Goal: Navigation & Orientation: Find specific page/section

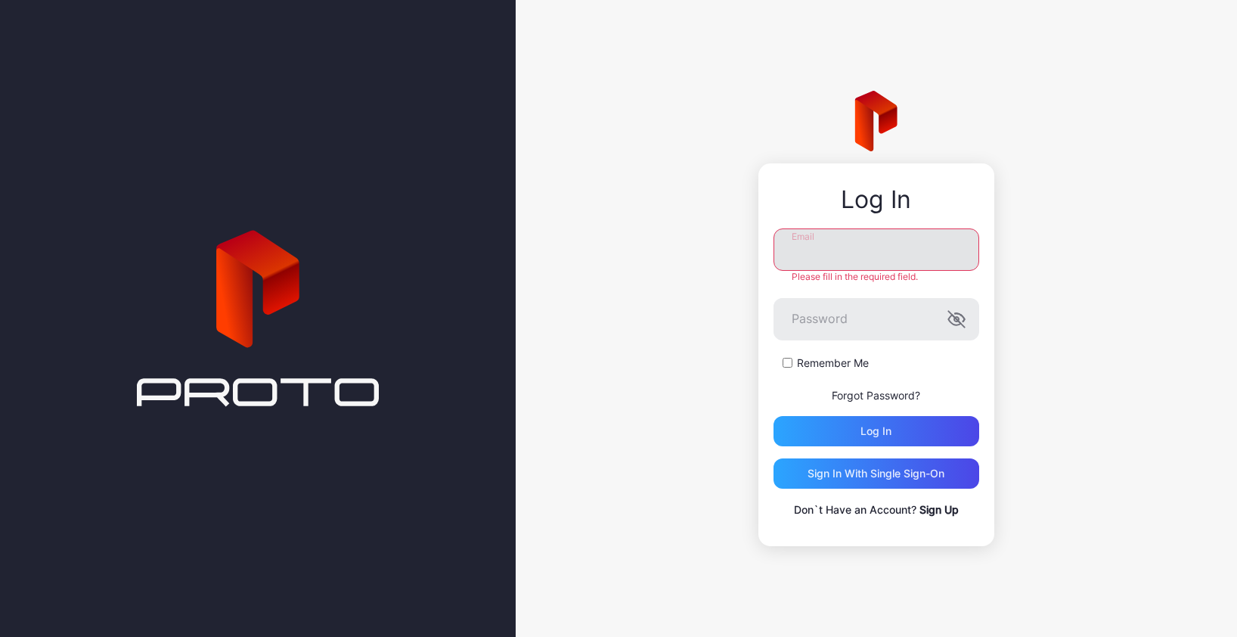
type input "**********"
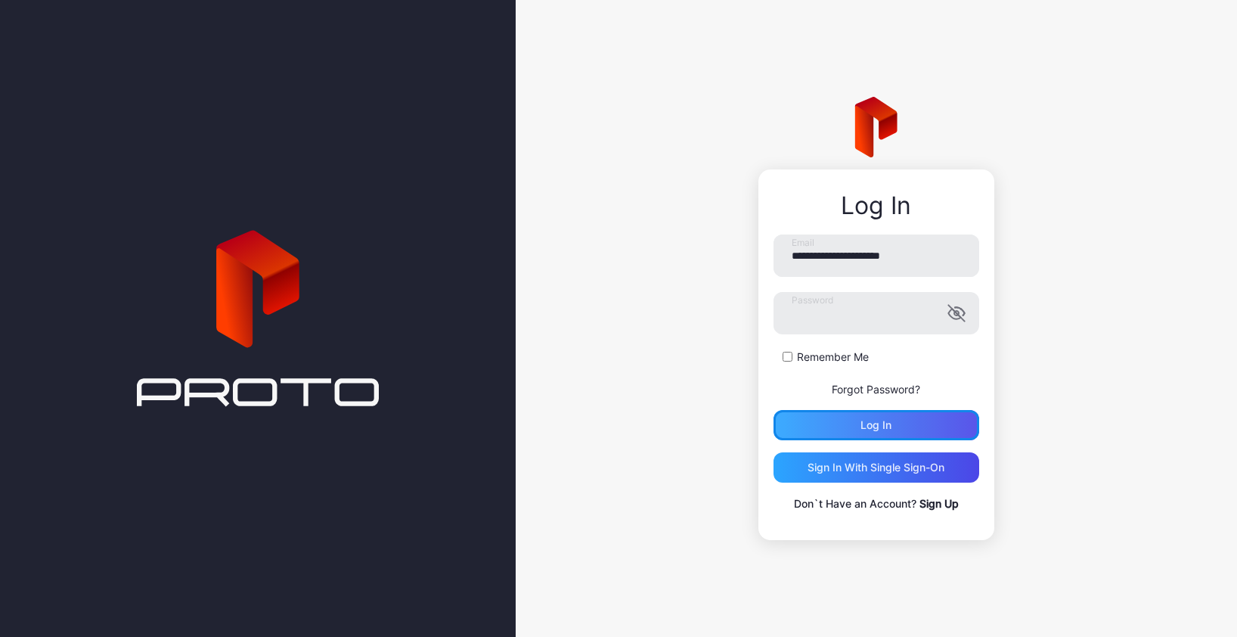
click at [855, 423] on div "Log in" at bounding box center [876, 425] width 206 height 30
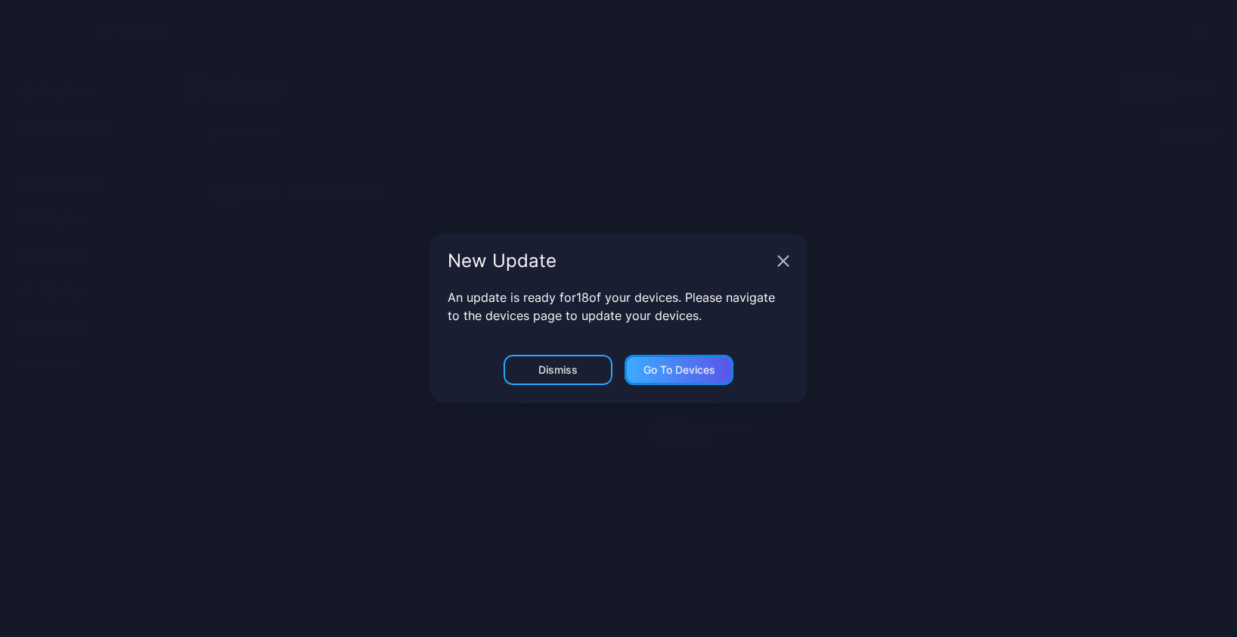
click at [675, 367] on div "Go to devices" at bounding box center [679, 370] width 72 height 12
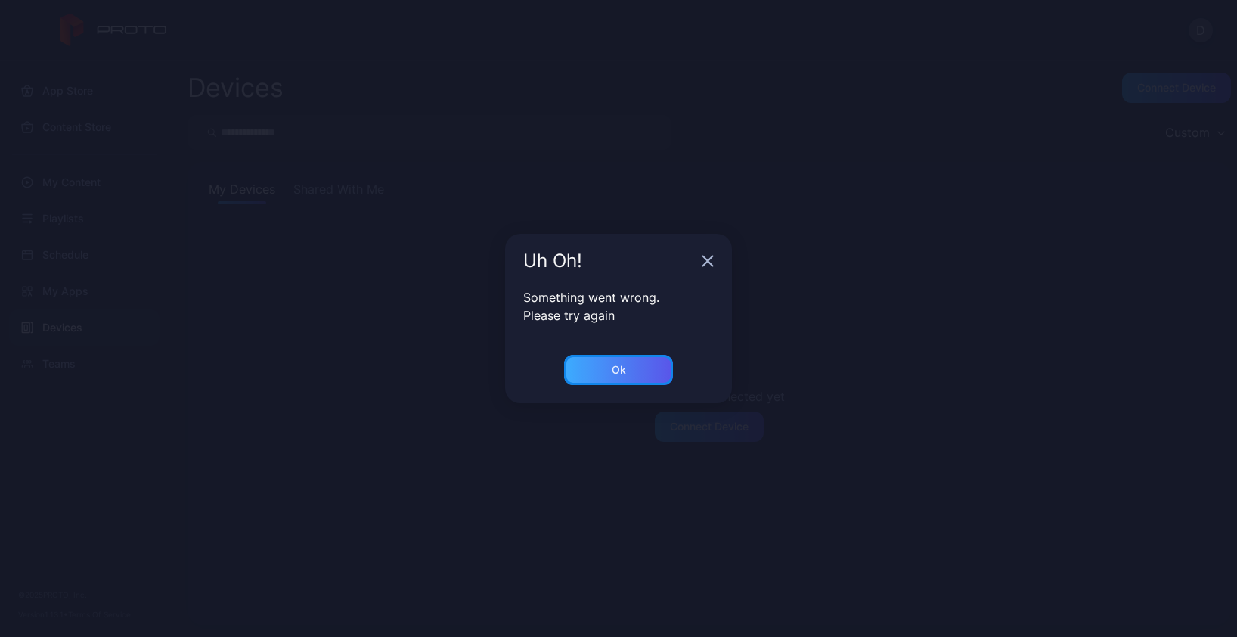
click at [645, 368] on div "Ok" at bounding box center [618, 370] width 109 height 30
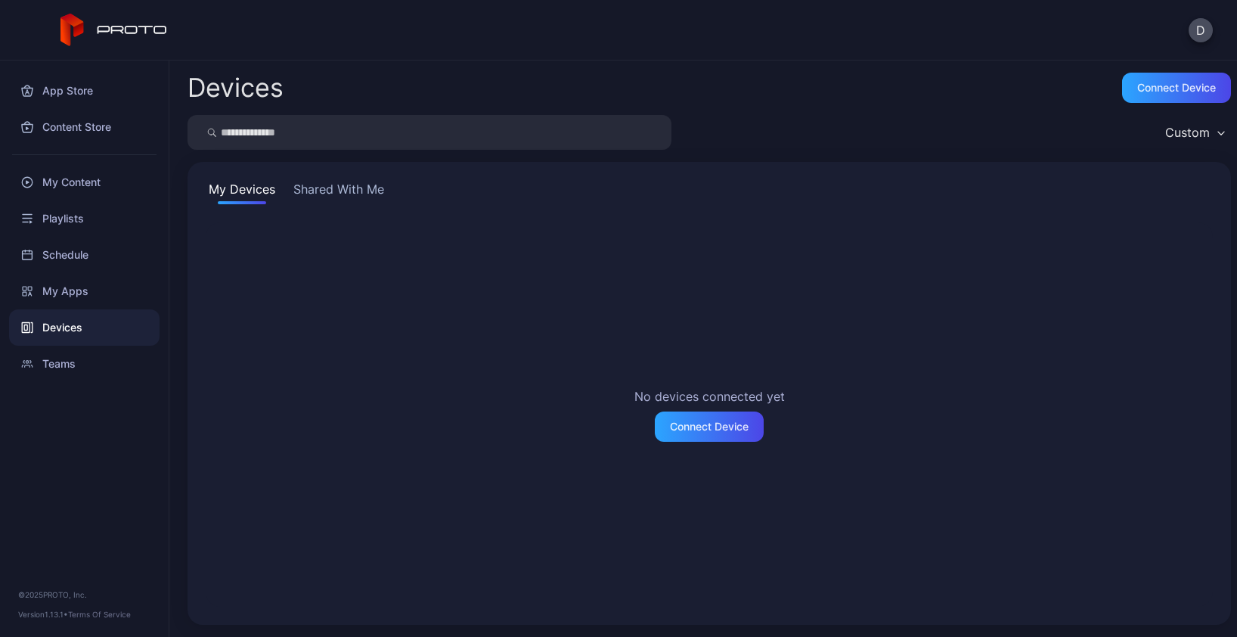
click at [92, 324] on div "Devices" at bounding box center [84, 327] width 150 height 36
click at [81, 351] on div "Teams" at bounding box center [84, 363] width 150 height 36
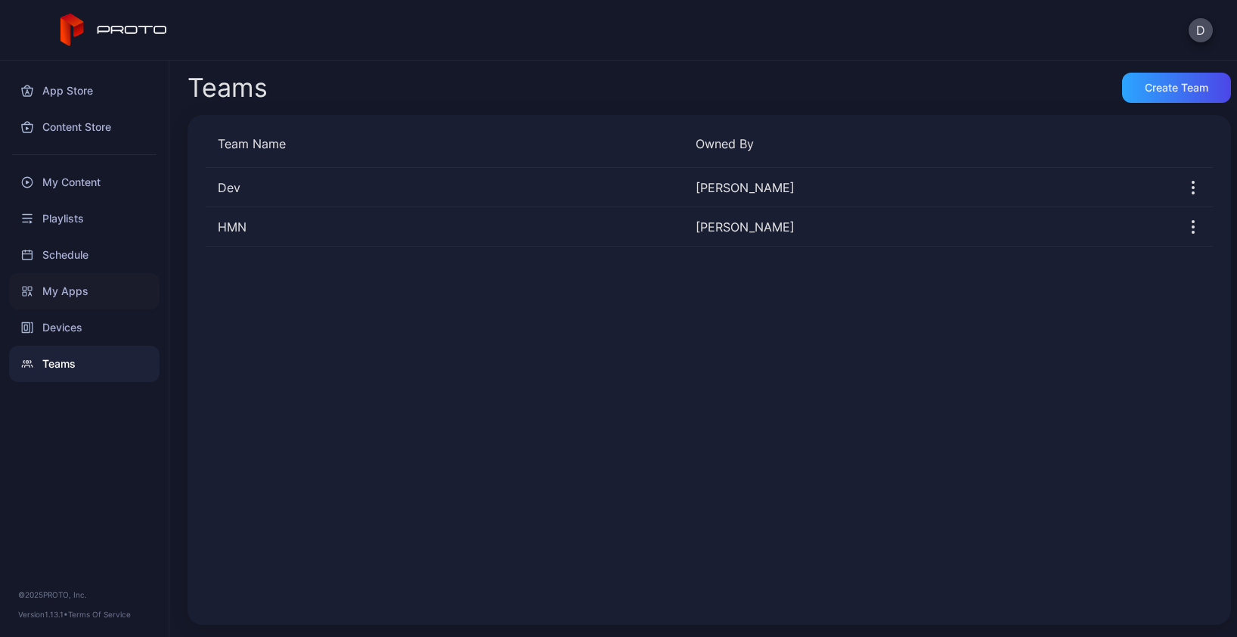
click at [85, 278] on div "My Apps" at bounding box center [84, 291] width 150 height 36
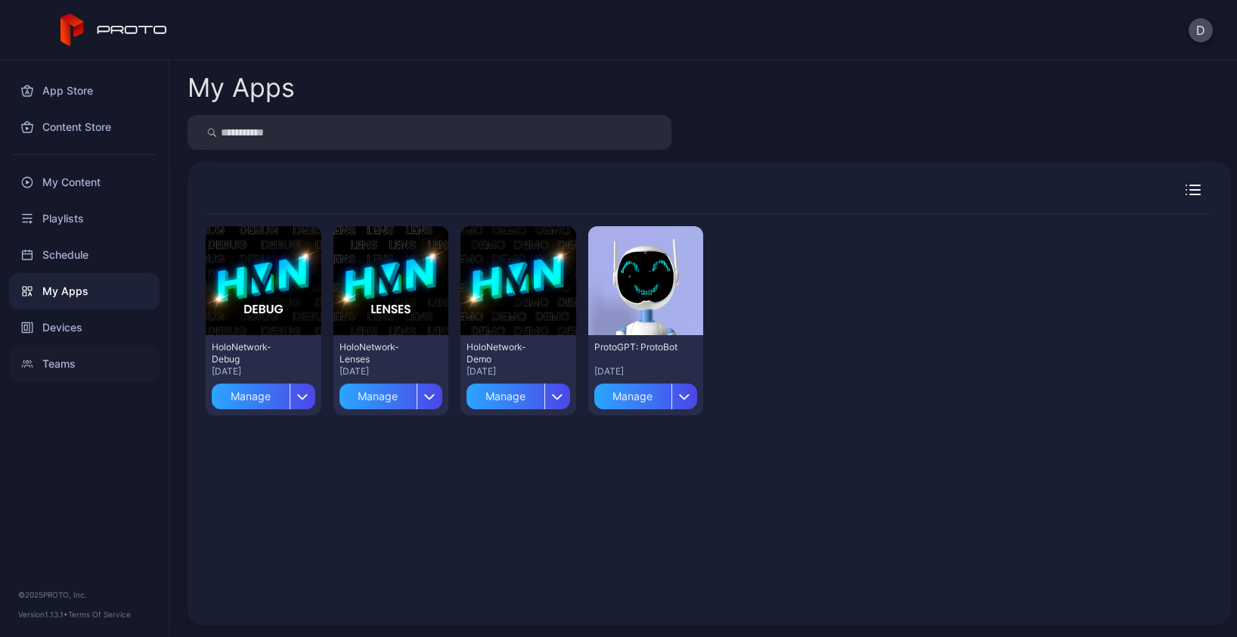
click at [74, 362] on div "Teams" at bounding box center [84, 363] width 150 height 36
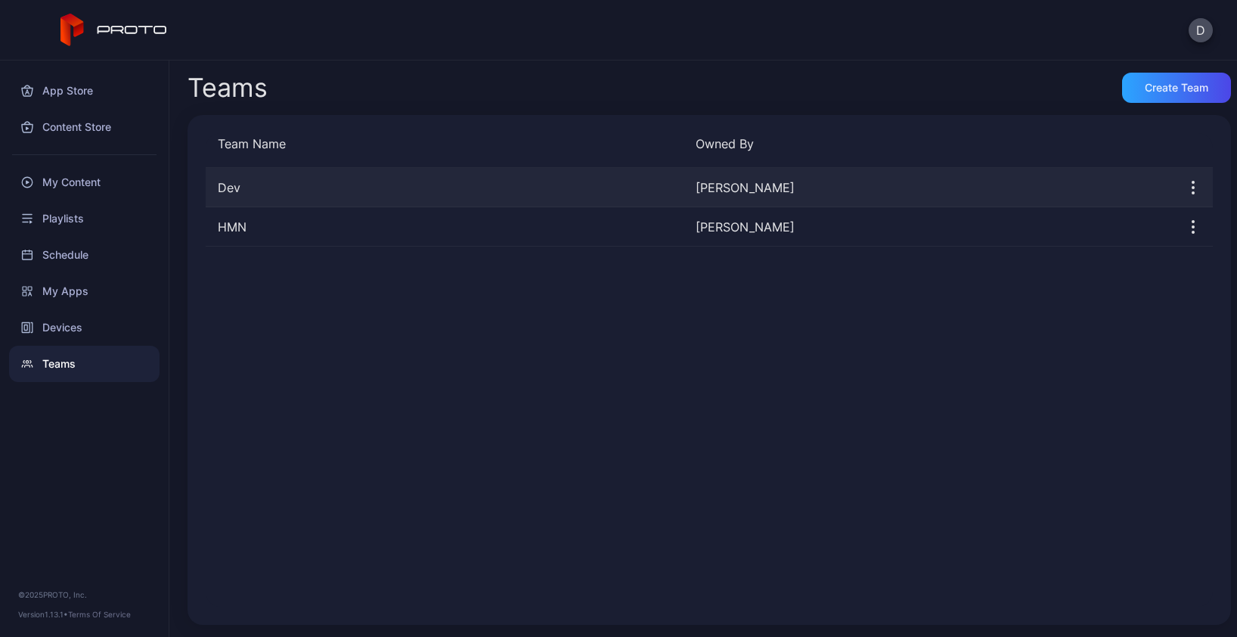
click at [303, 184] on div "Dev" at bounding box center [445, 187] width 478 height 18
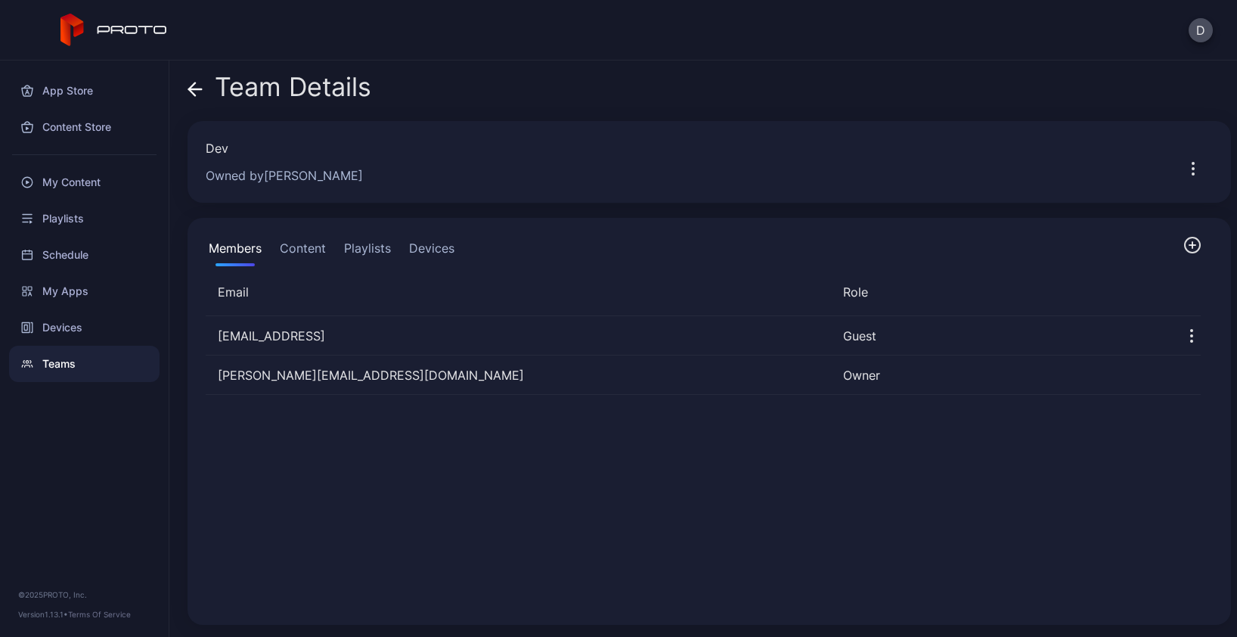
click at [439, 246] on button "Devices" at bounding box center [431, 251] width 51 height 30
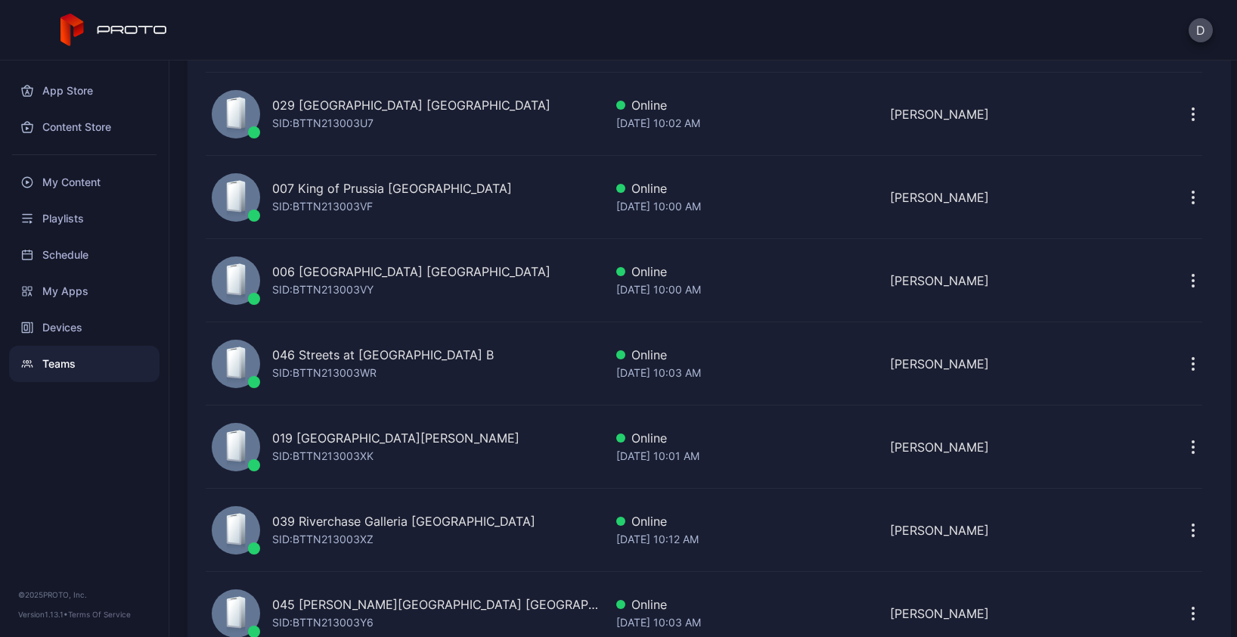
scroll to position [1086, 0]
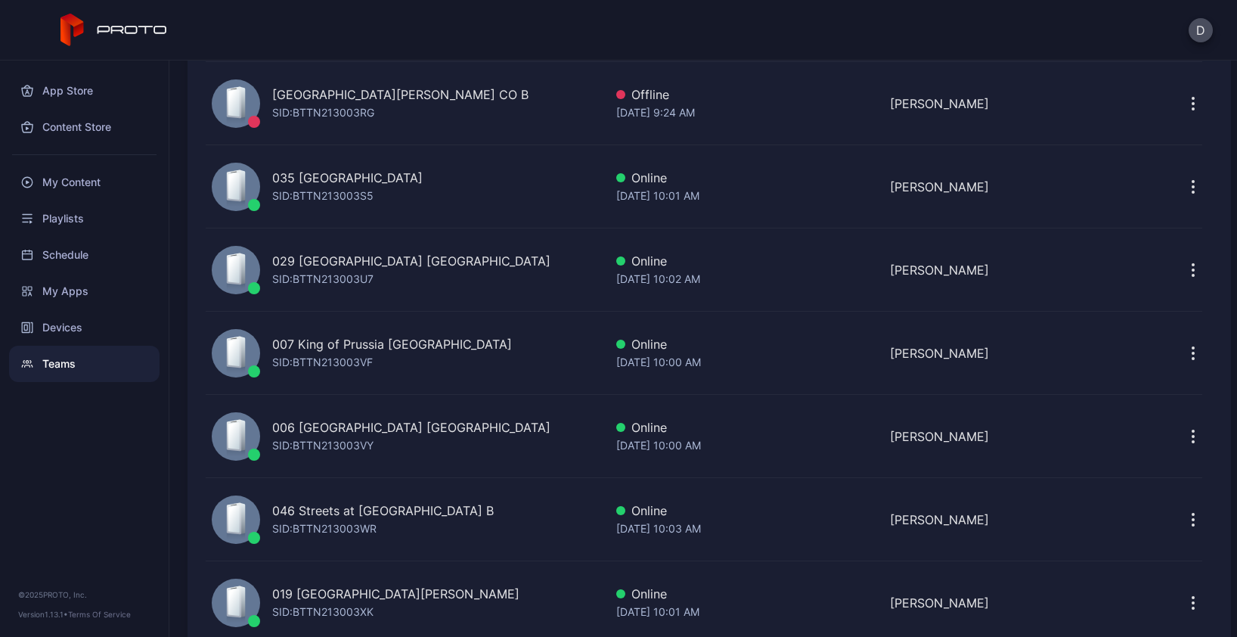
click at [442, 345] on div "007 King of Prussia PA SID: BTTN213003VF" at bounding box center [405, 353] width 398 height 70
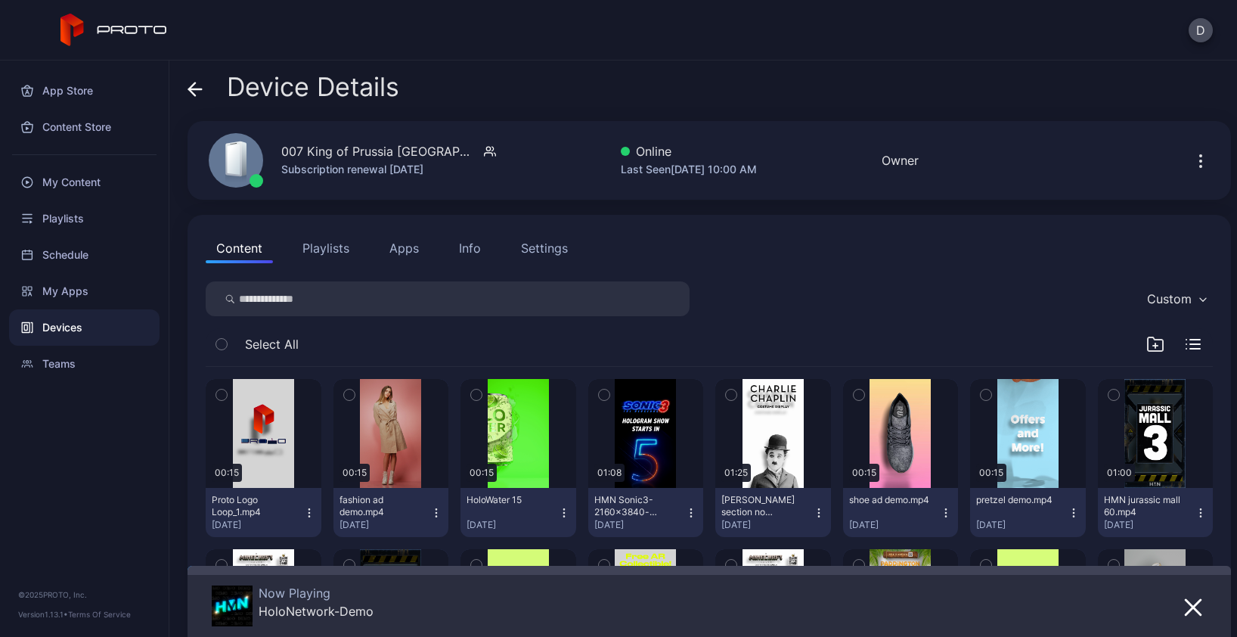
click at [191, 85] on icon at bounding box center [192, 88] width 6 height 13
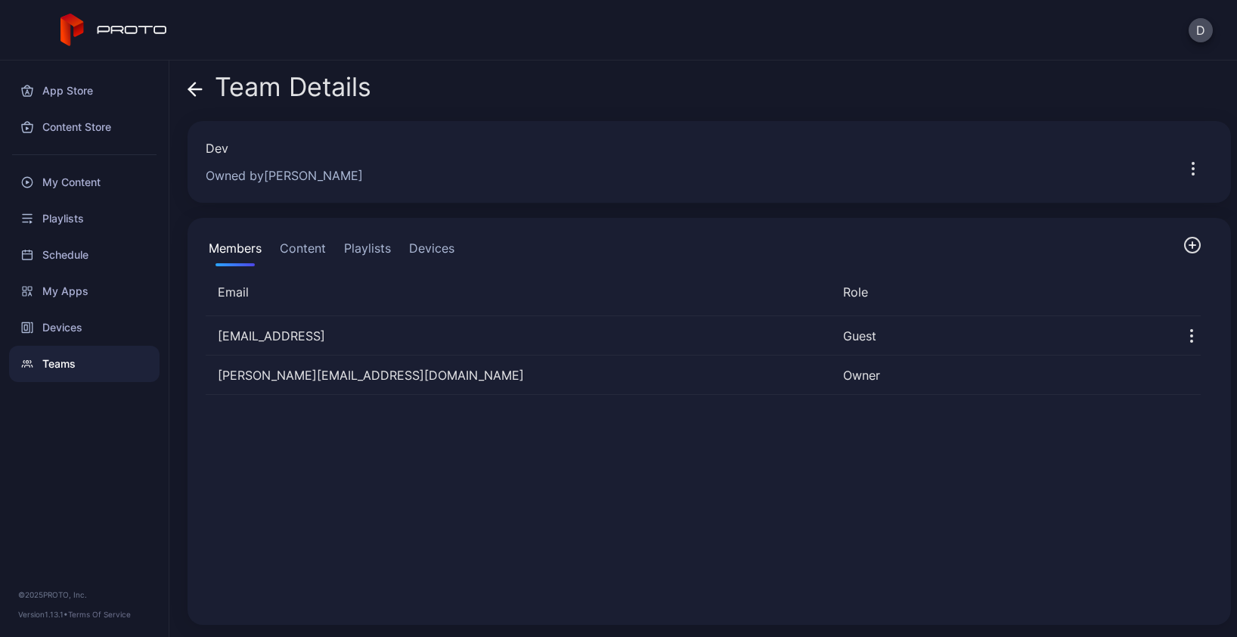
click at [315, 247] on button "Content" at bounding box center [303, 251] width 52 height 30
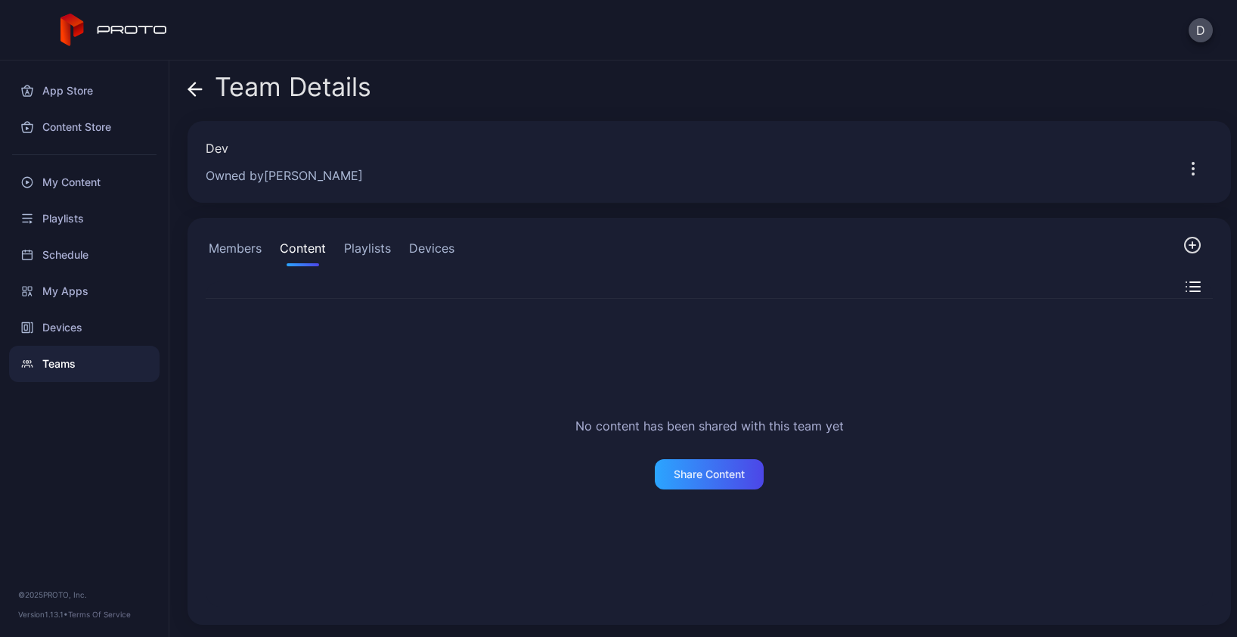
click at [347, 247] on button "Playlists" at bounding box center [367, 251] width 53 height 30
click at [426, 249] on button "Devices" at bounding box center [431, 251] width 51 height 30
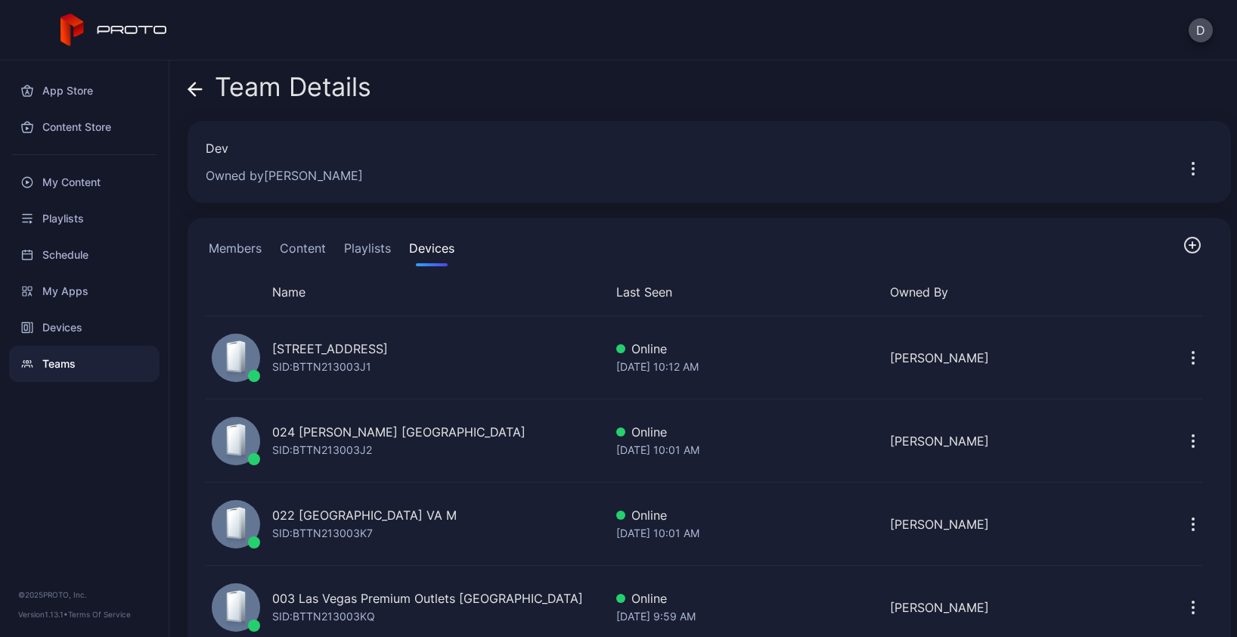
click at [293, 246] on button "Content" at bounding box center [303, 251] width 52 height 30
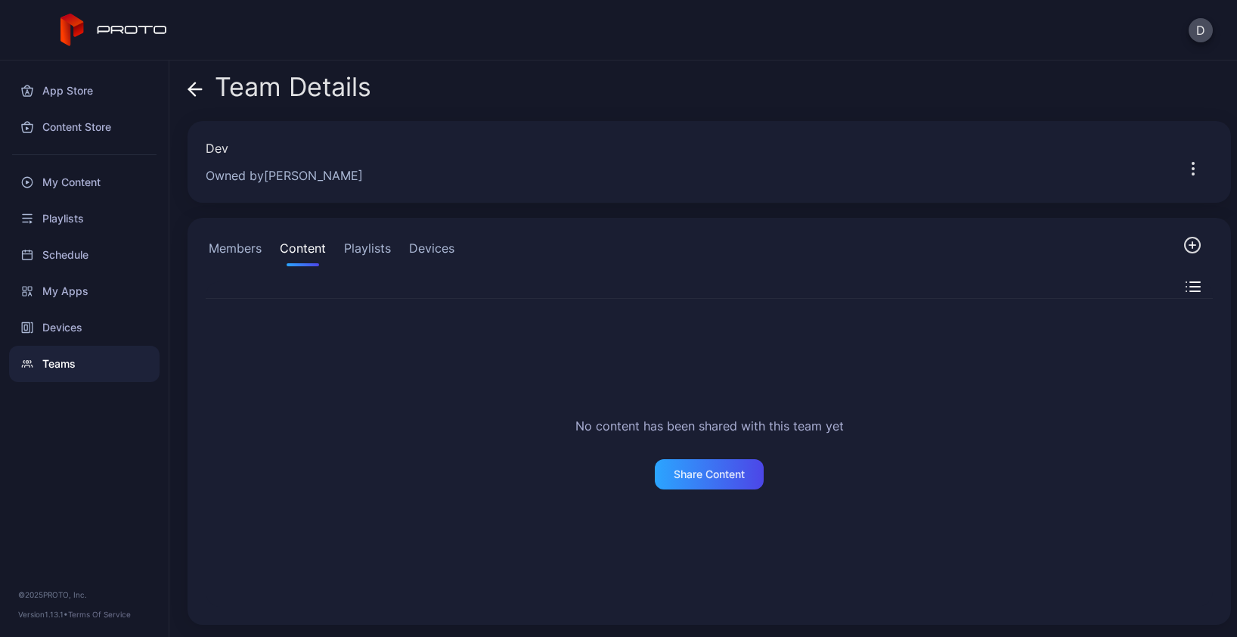
click at [249, 252] on button "Members" at bounding box center [235, 251] width 59 height 30
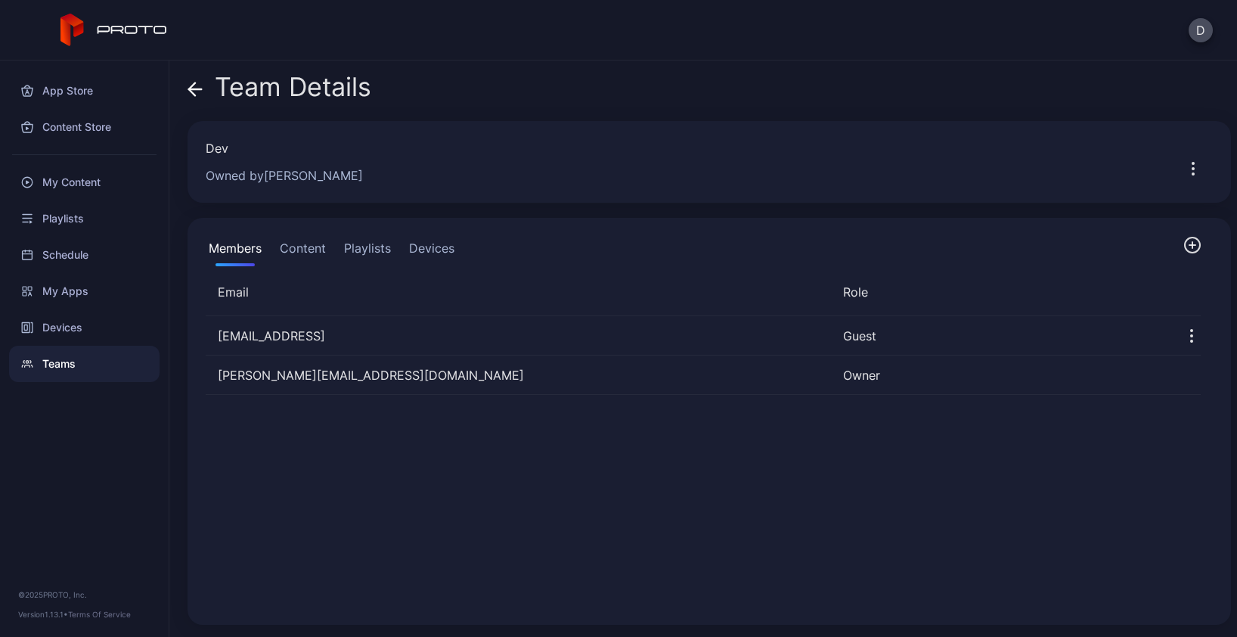
click at [356, 248] on button "Playlists" at bounding box center [367, 251] width 53 height 30
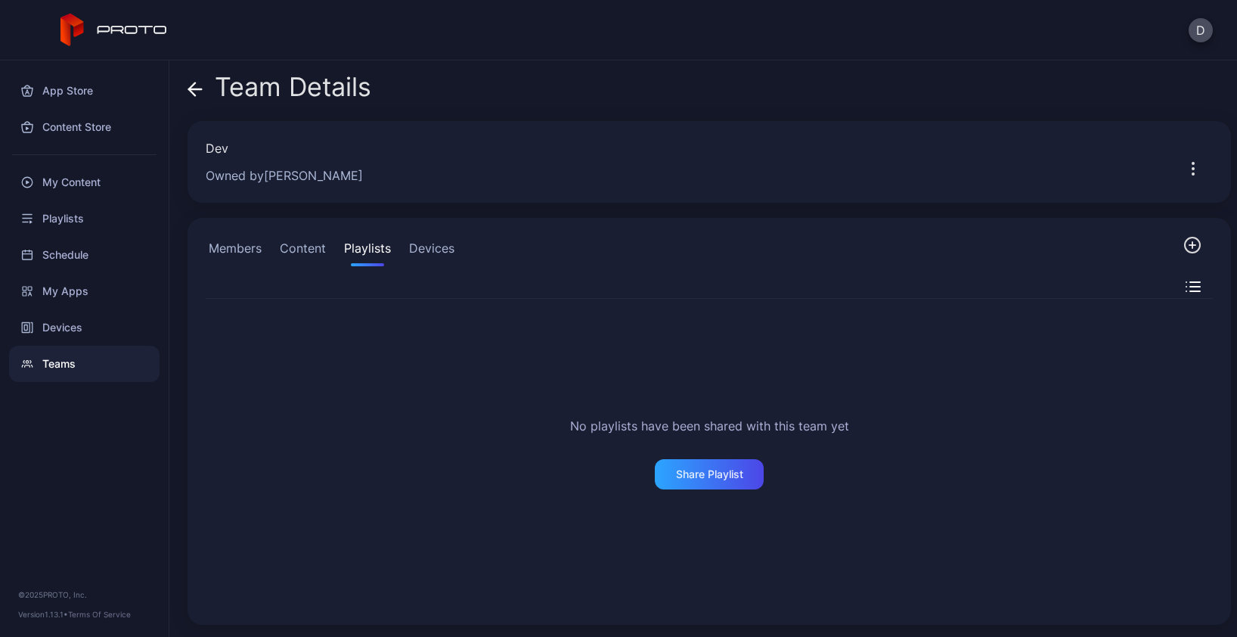
click at [225, 252] on button "Members" at bounding box center [235, 251] width 59 height 30
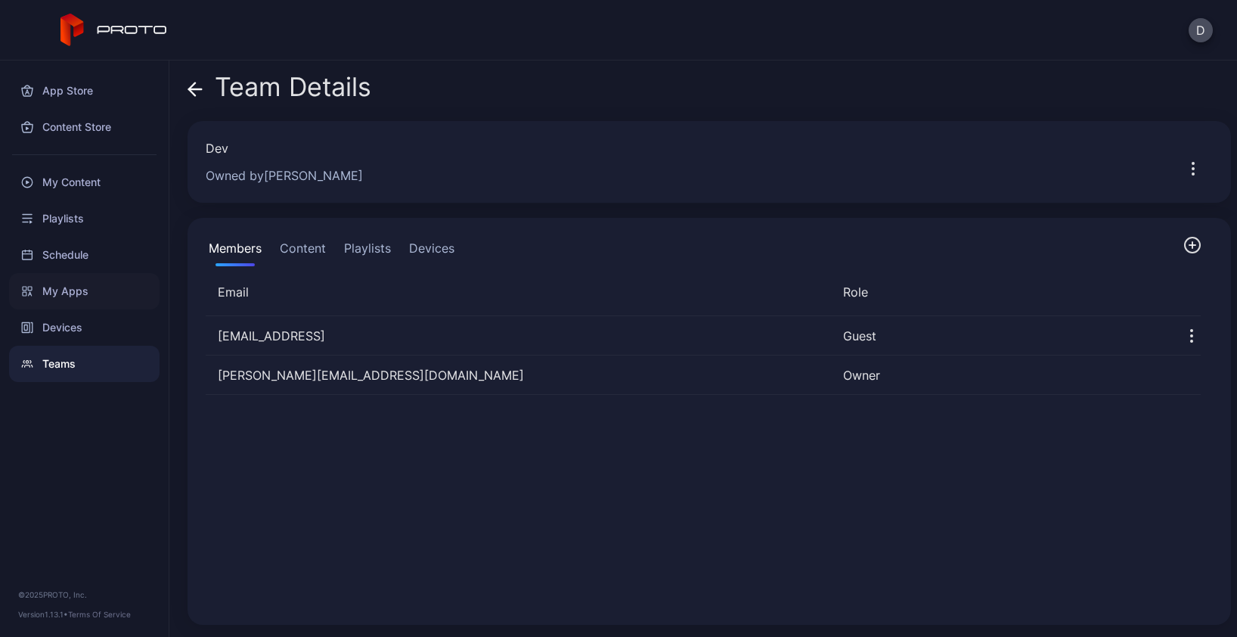
click at [60, 287] on div "My Apps" at bounding box center [84, 291] width 150 height 36
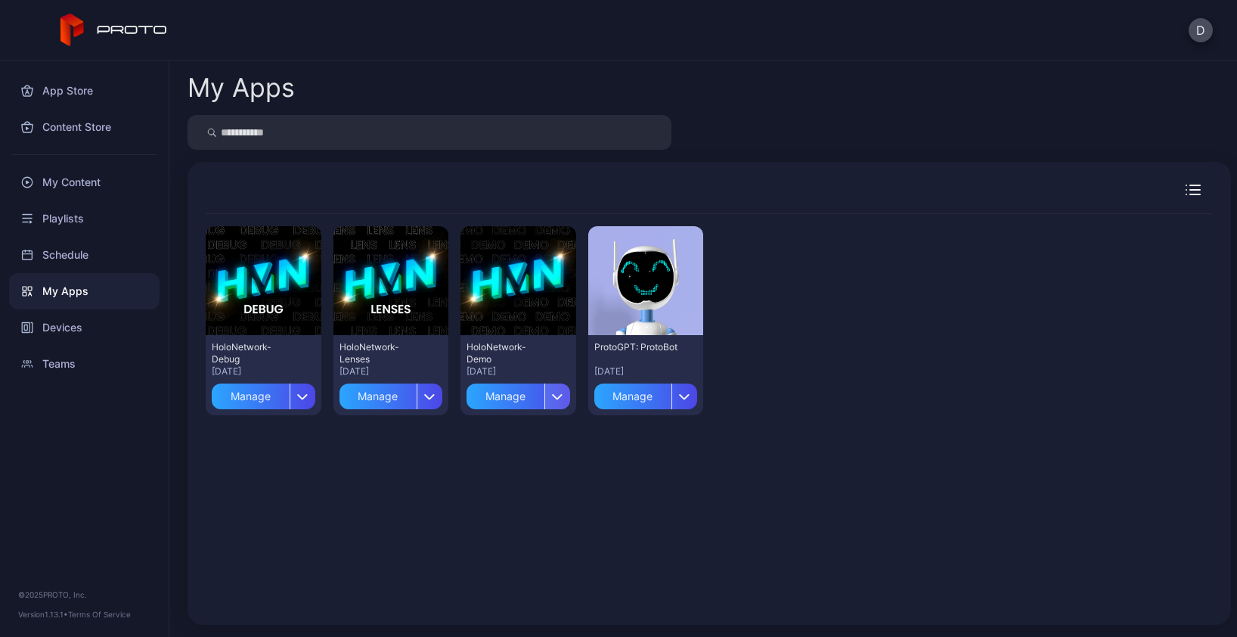
click at [553, 398] on icon "button" at bounding box center [557, 396] width 11 height 6
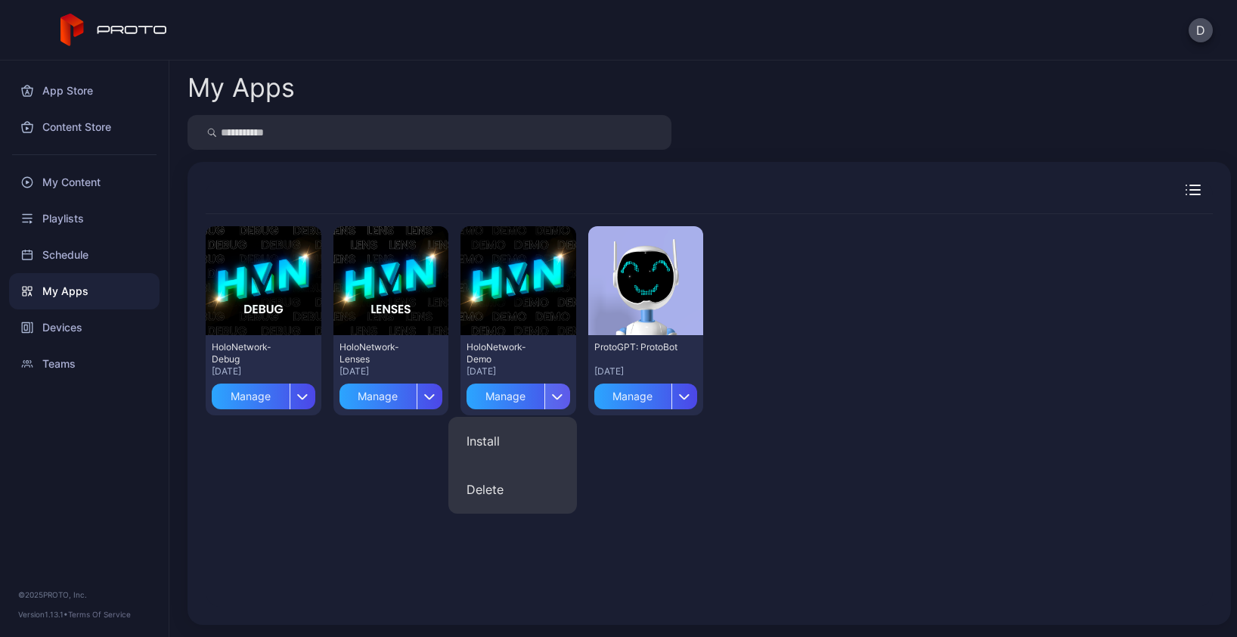
click at [552, 395] on icon "button" at bounding box center [557, 396] width 11 height 6
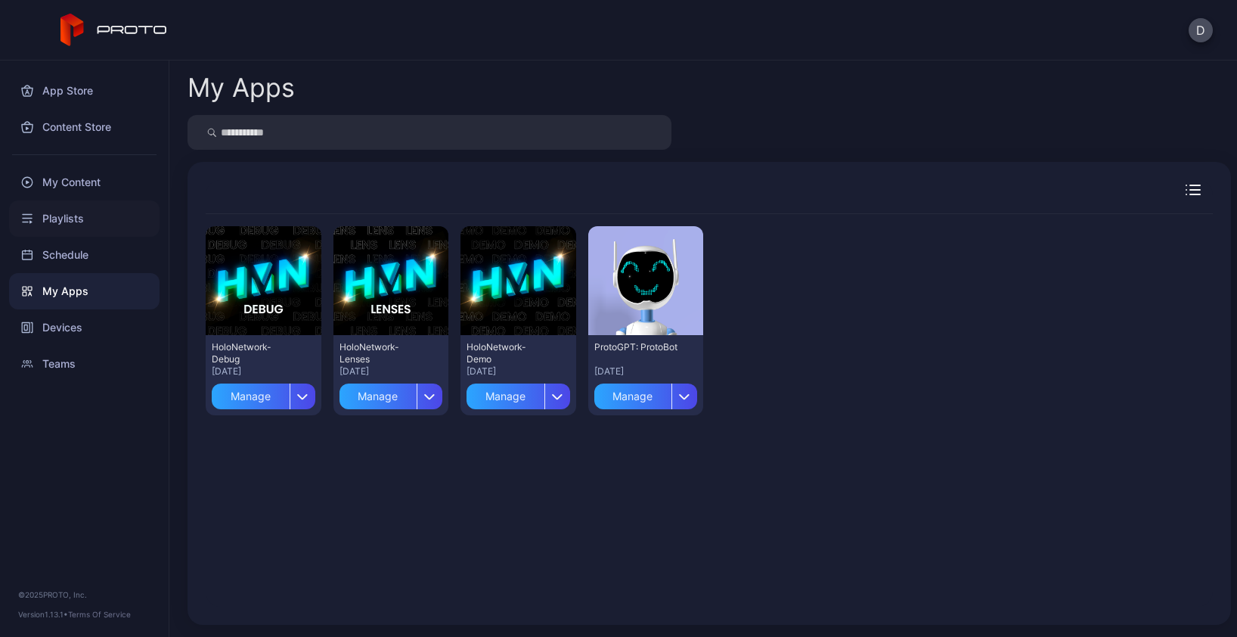
click at [88, 216] on div "Playlists" at bounding box center [84, 218] width 150 height 36
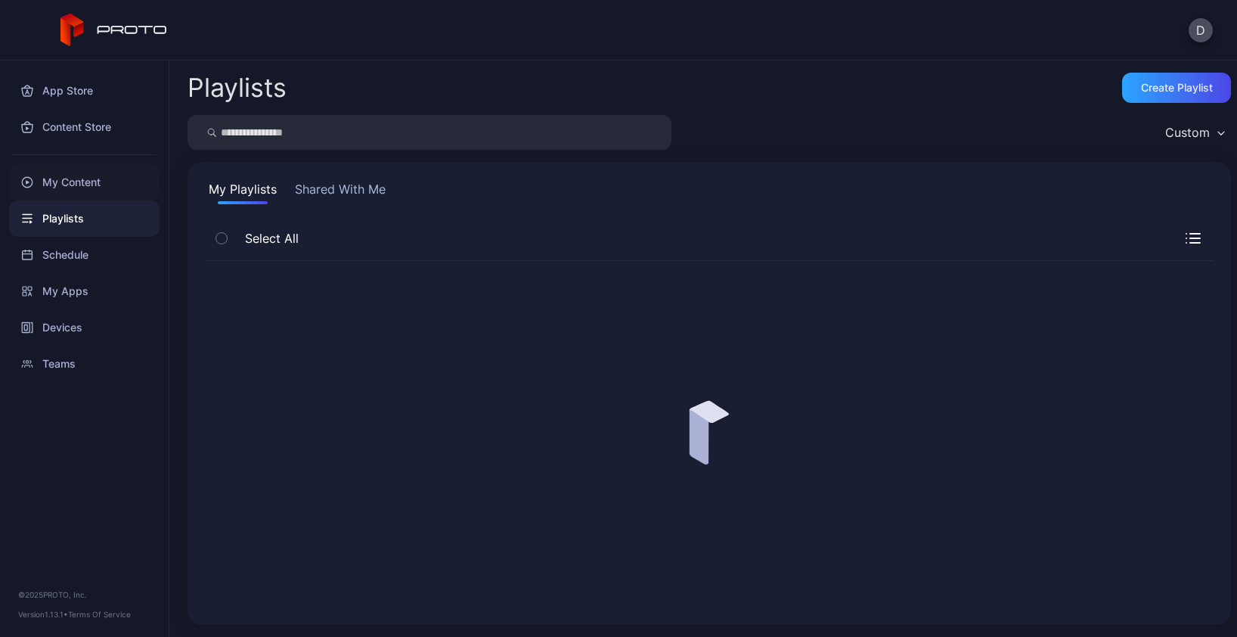
click at [88, 184] on div "My Content" at bounding box center [84, 182] width 150 height 36
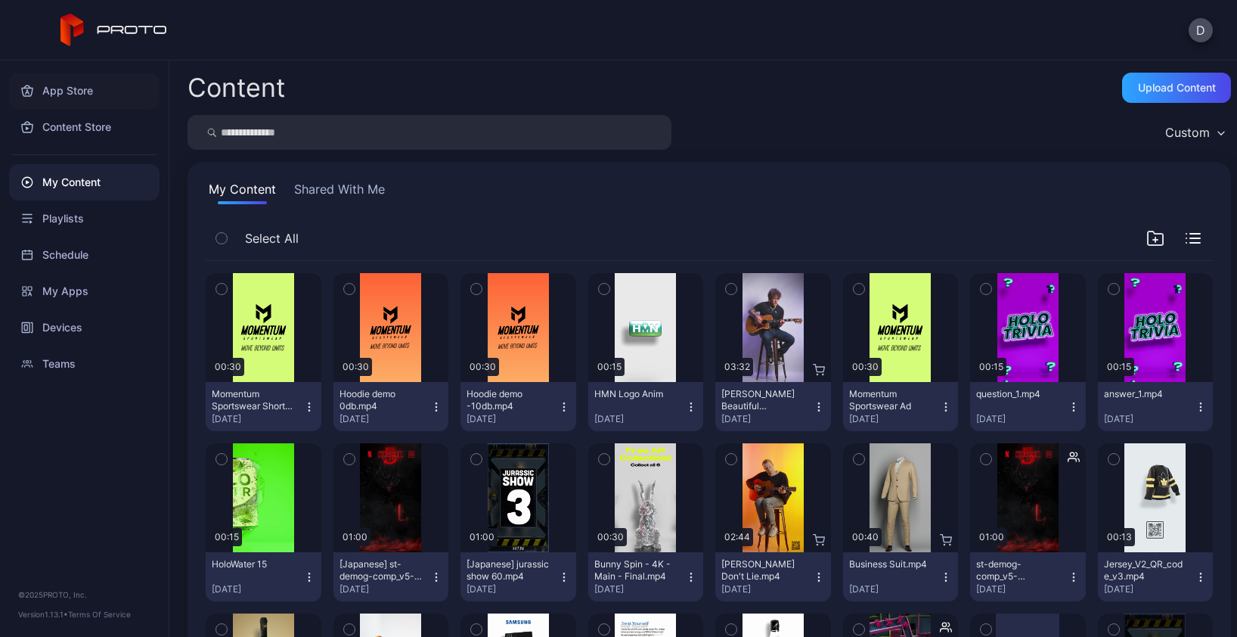
click at [84, 85] on div "App Store" at bounding box center [84, 91] width 150 height 36
